Goal: Task Accomplishment & Management: Manage account settings

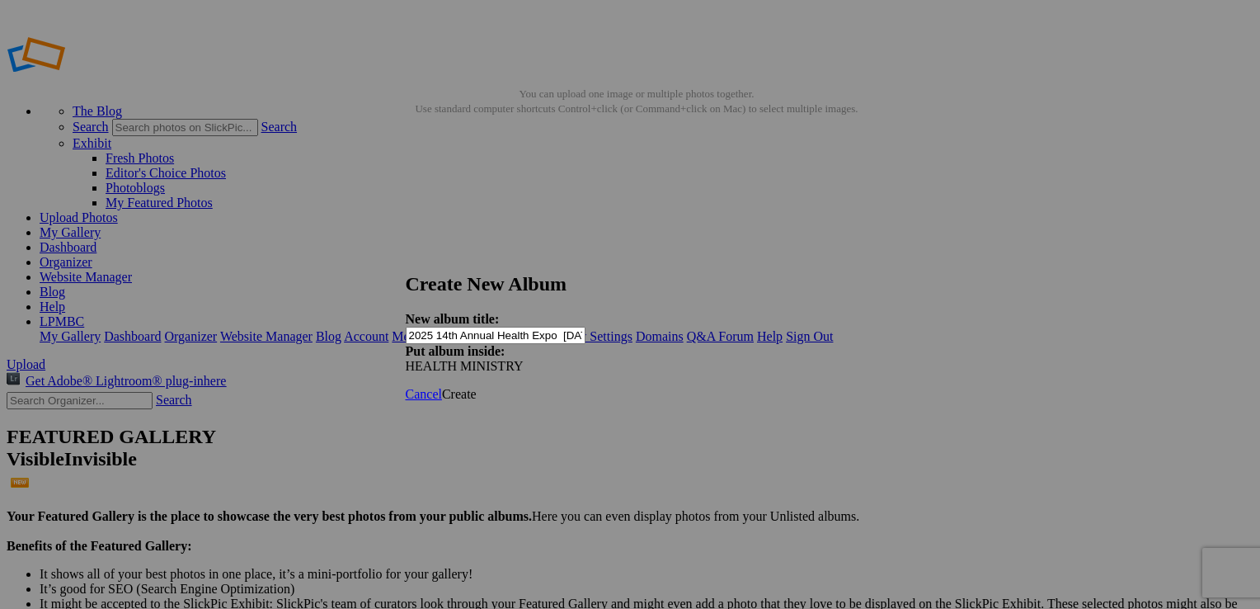
scroll to position [0, 6]
type input "2025 14th Annual Health Expo 9-20-2025"
click at [477, 387] on span "Create" at bounding box center [459, 394] width 35 height 14
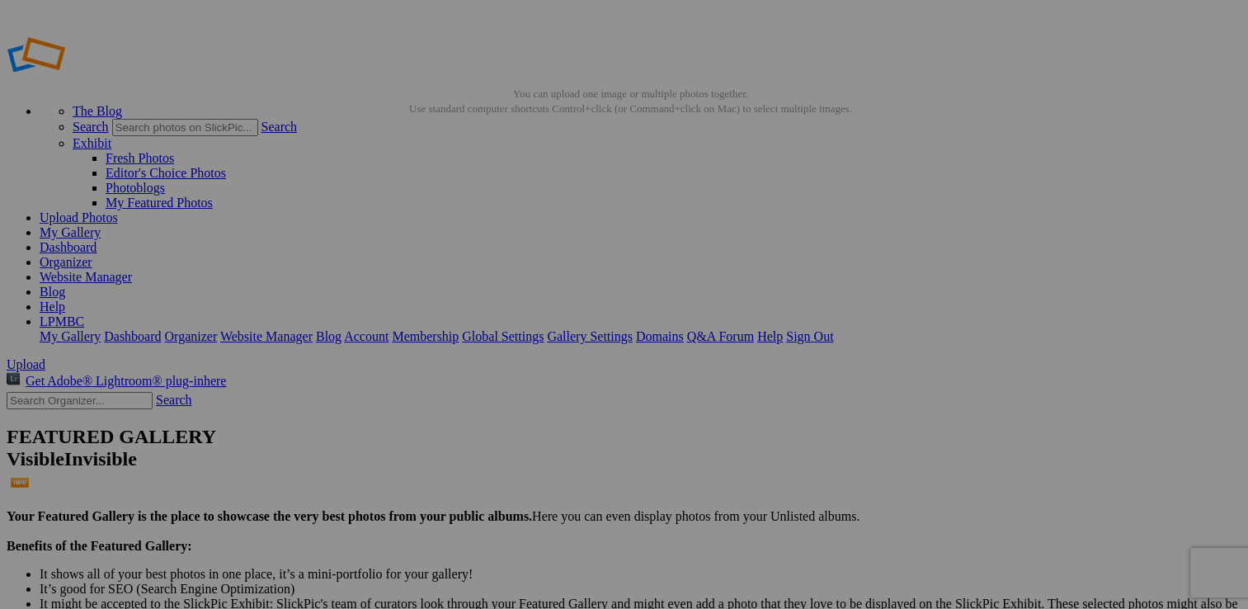
type input "2025 14th Annual Health Expo [DATE]"
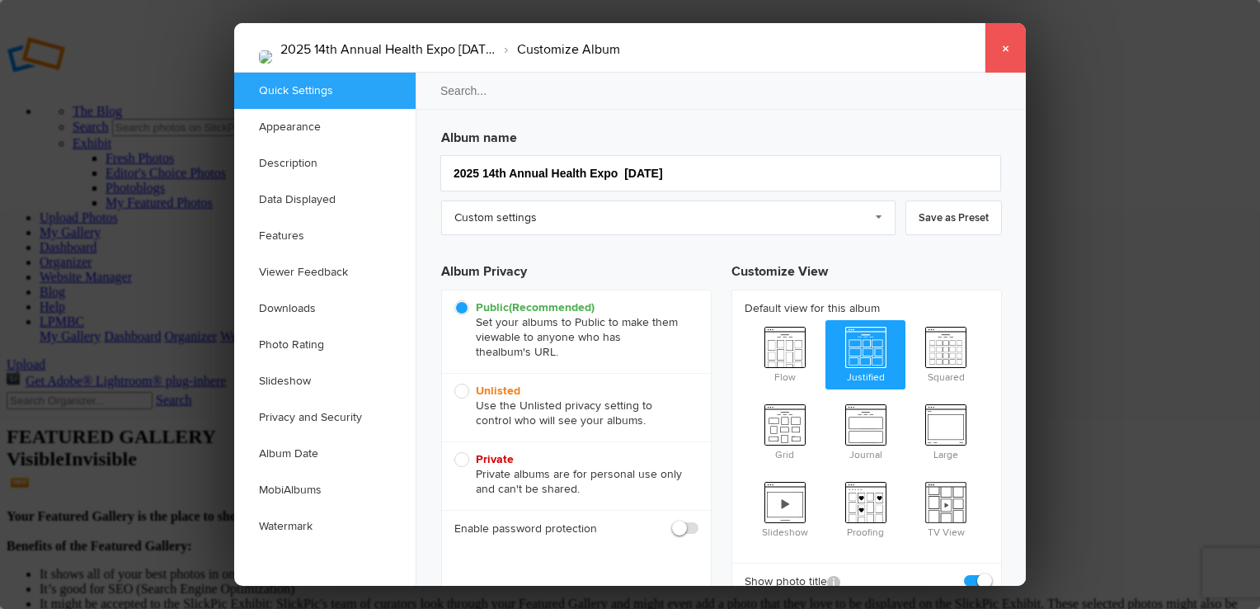
click at [996, 42] on link "×" at bounding box center [1005, 47] width 41 height 49
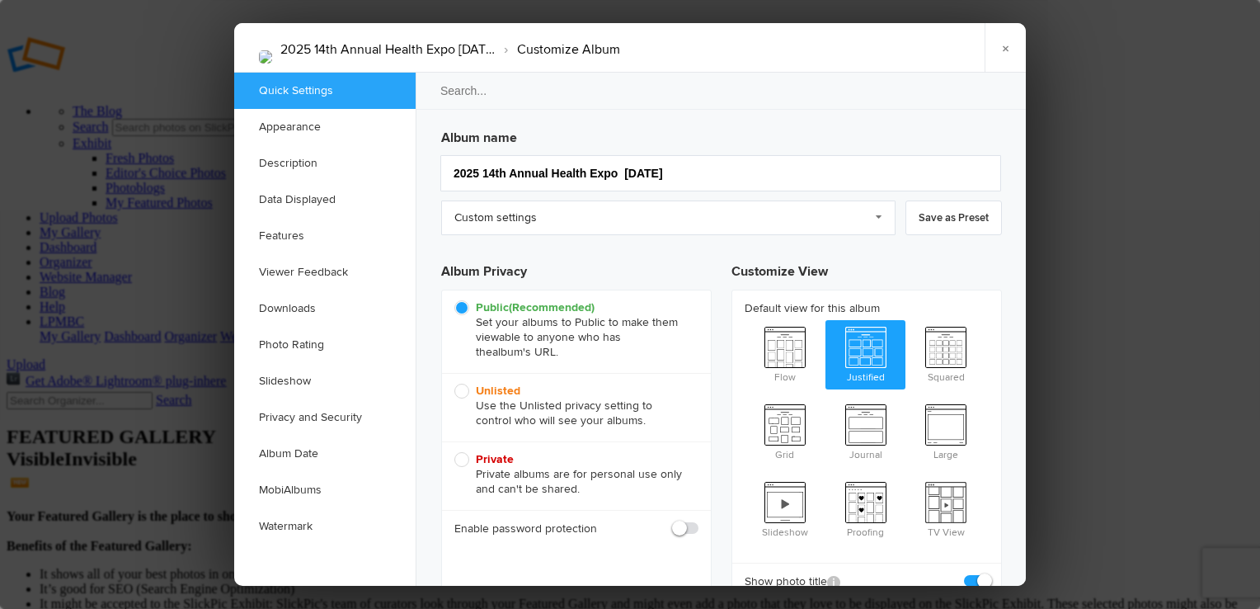
click at [467, 129] on h3 "Album name" at bounding box center [721, 134] width 561 height 26
click at [997, 49] on link "×" at bounding box center [1005, 47] width 41 height 49
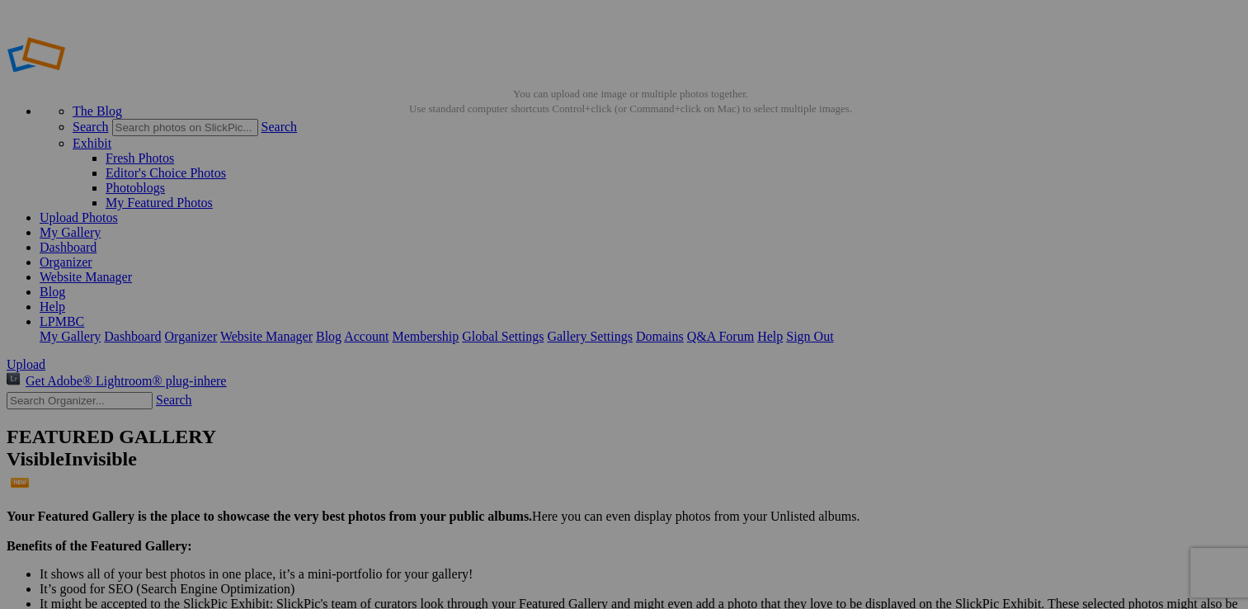
drag, startPoint x: 167, startPoint y: 2, endPoint x: 677, endPoint y: 116, distance: 522.5
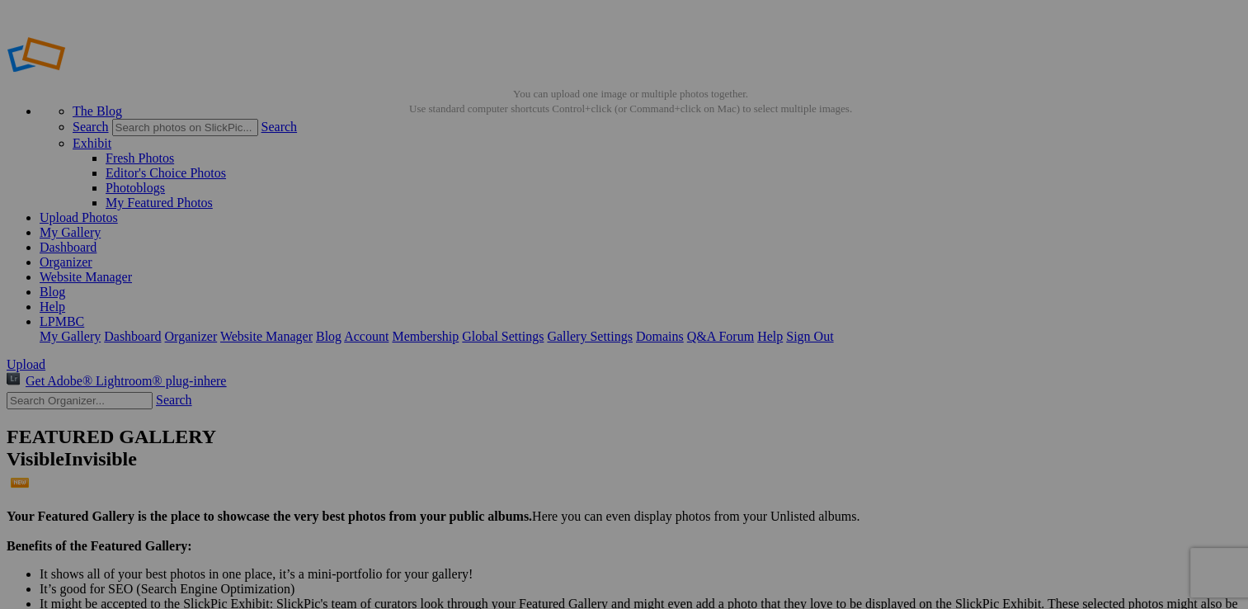
click at [833, 329] on link "Sign Out" at bounding box center [809, 336] width 47 height 14
